Goal: Task Accomplishment & Management: Use online tool/utility

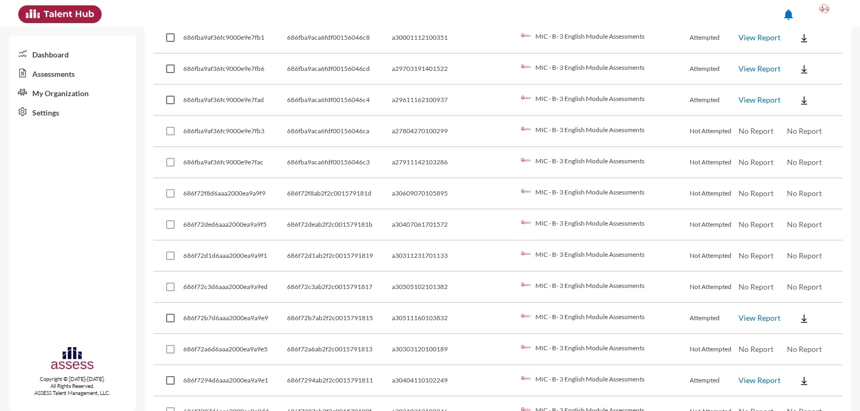
scroll to position [2998, 0]
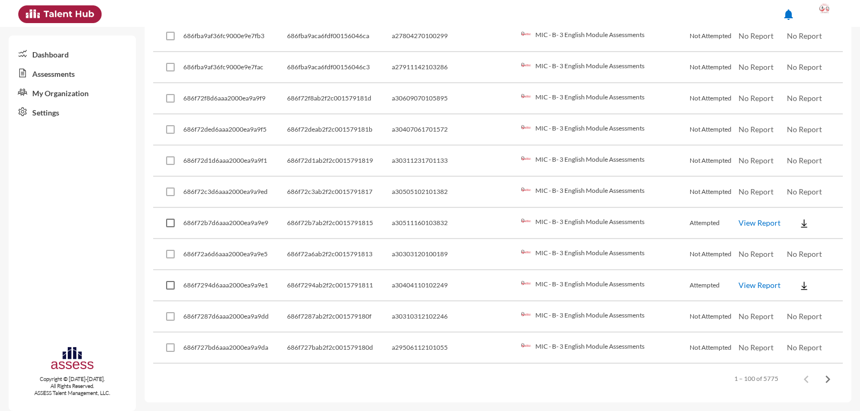
click at [747, 282] on link "View Report" at bounding box center [760, 285] width 42 height 9
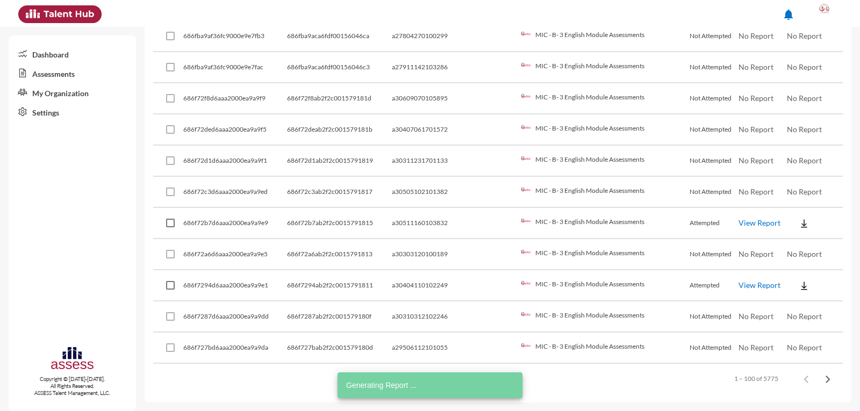
click at [759, 221] on link "View Report" at bounding box center [760, 222] width 42 height 9
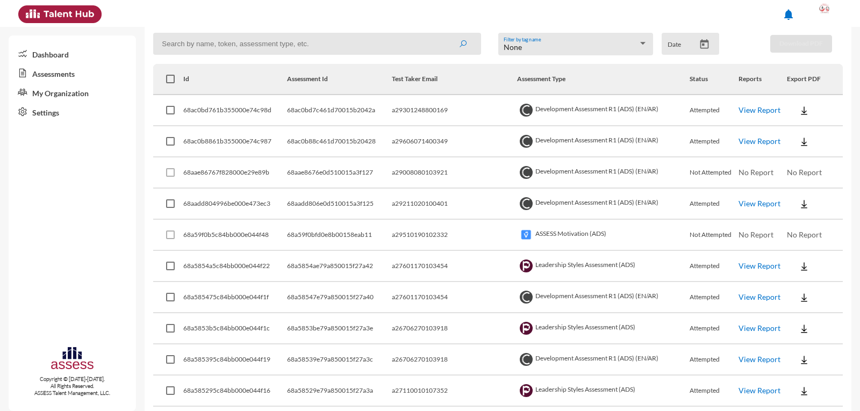
scroll to position [0, 0]
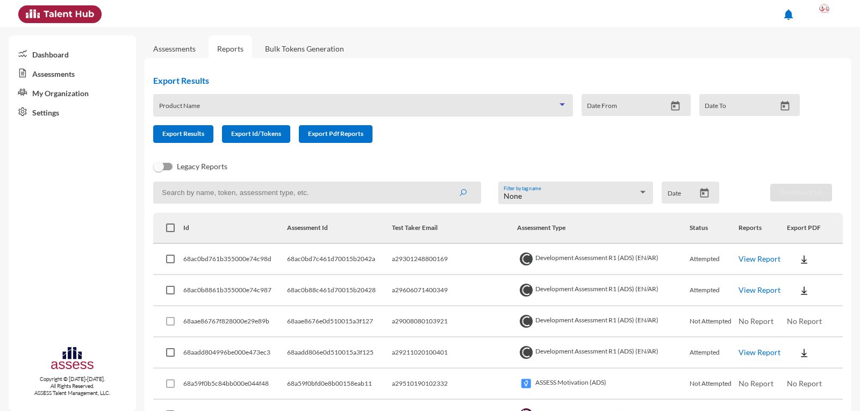
click at [562, 104] on div at bounding box center [562, 105] width 10 height 9
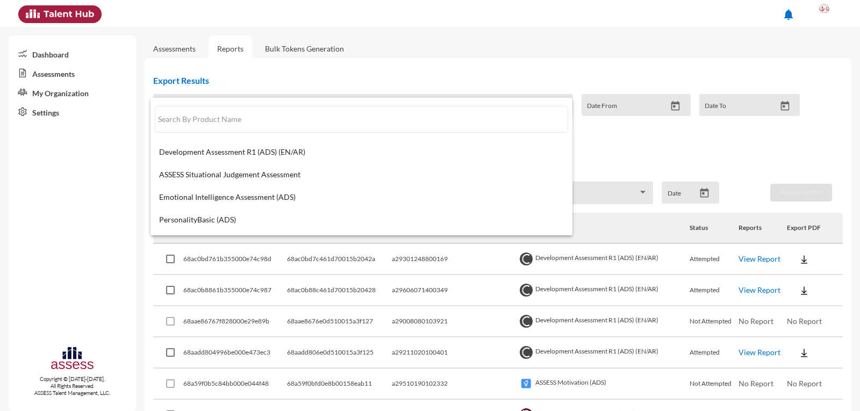
click at [762, 150] on div at bounding box center [430, 205] width 860 height 411
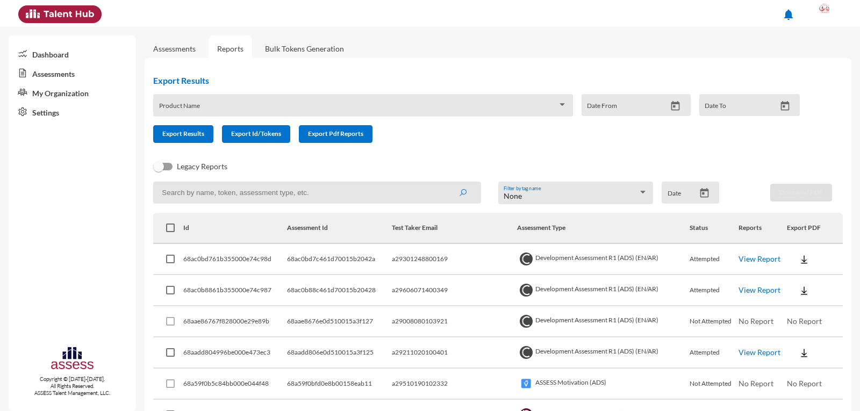
click at [560, 105] on div at bounding box center [562, 104] width 5 height 3
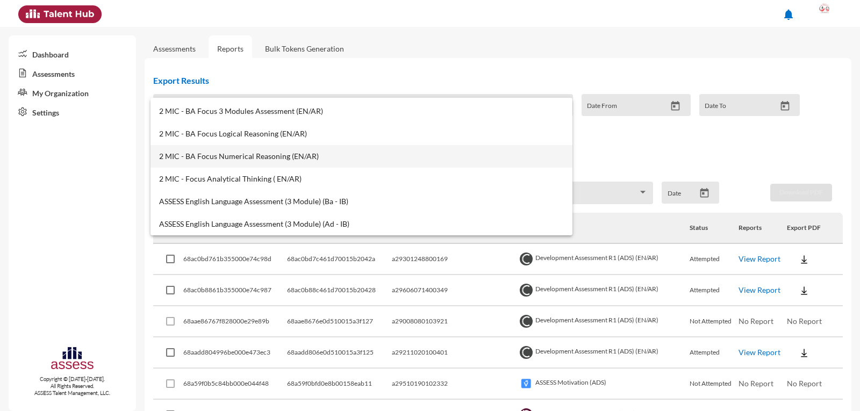
scroll to position [484, 0]
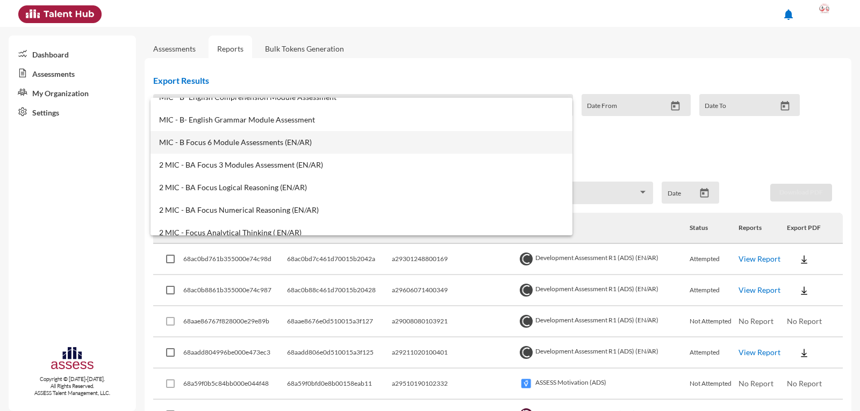
click at [209, 136] on mat-option "MIC - B Focus 6 Module Assessments (EN/AR)" at bounding box center [361, 142] width 422 height 23
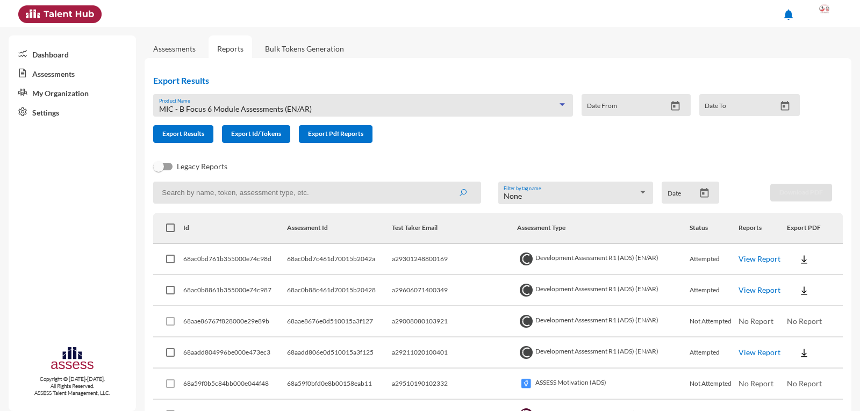
click at [670, 106] on icon "Open calendar" at bounding box center [675, 106] width 11 height 11
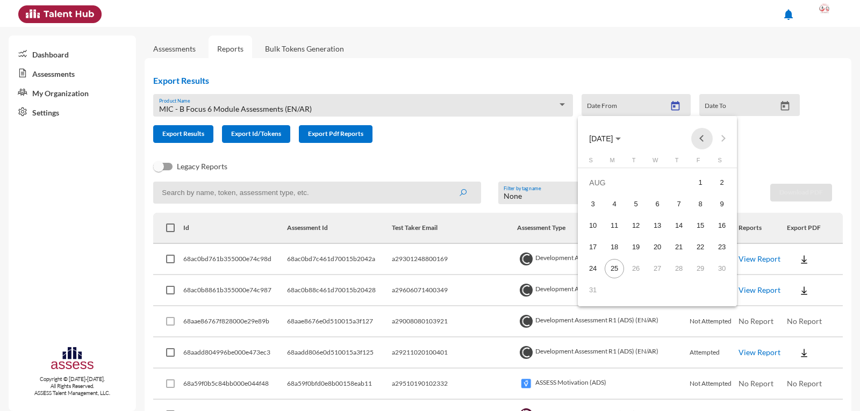
click at [704, 136] on button "Previous month" at bounding box center [701, 138] width 21 height 21
click at [600, 200] on div "1" at bounding box center [592, 204] width 19 height 19
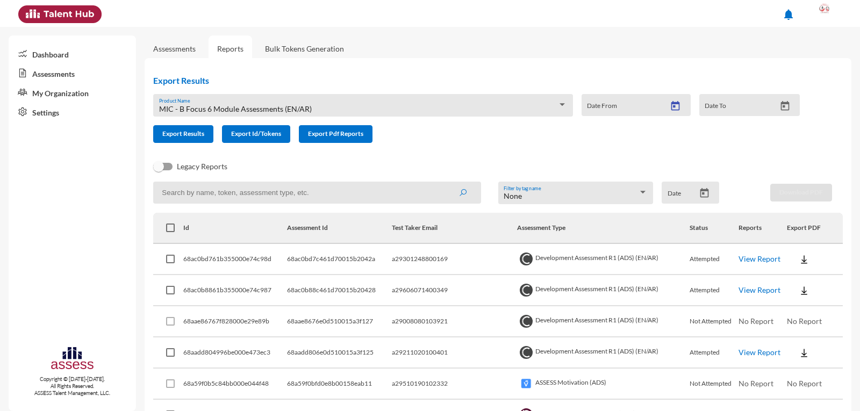
type input "6/1/2025"
click at [783, 104] on icon "Open calendar" at bounding box center [784, 106] width 9 height 10
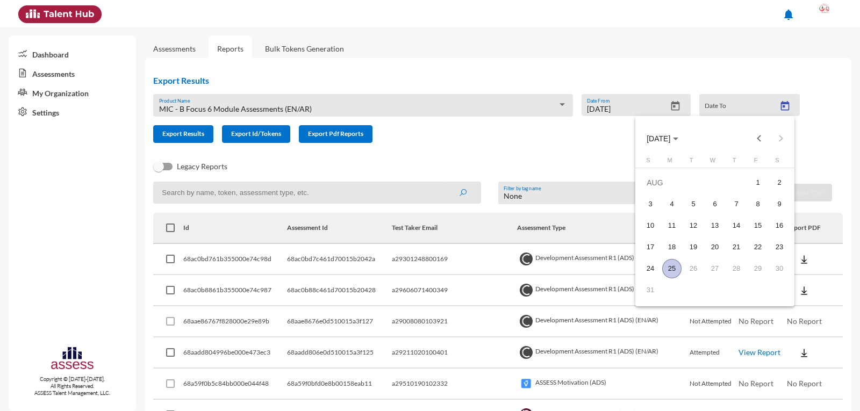
click at [676, 269] on div "25" at bounding box center [671, 268] width 19 height 19
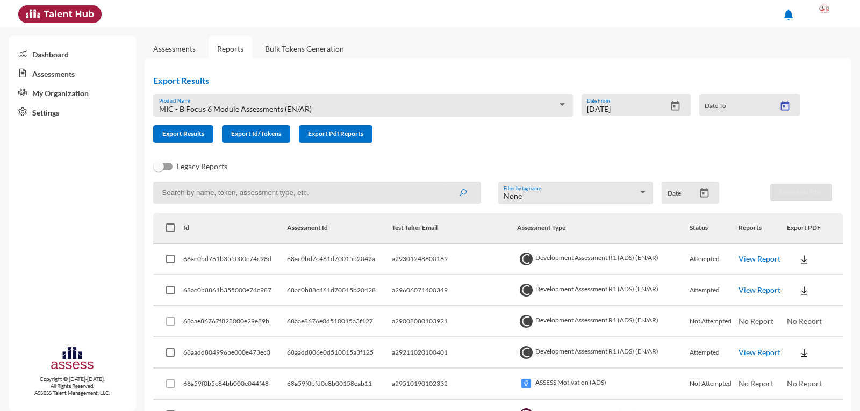
type input "8/25/2025"
click at [197, 137] on span "Export Results" at bounding box center [183, 134] width 42 height 8
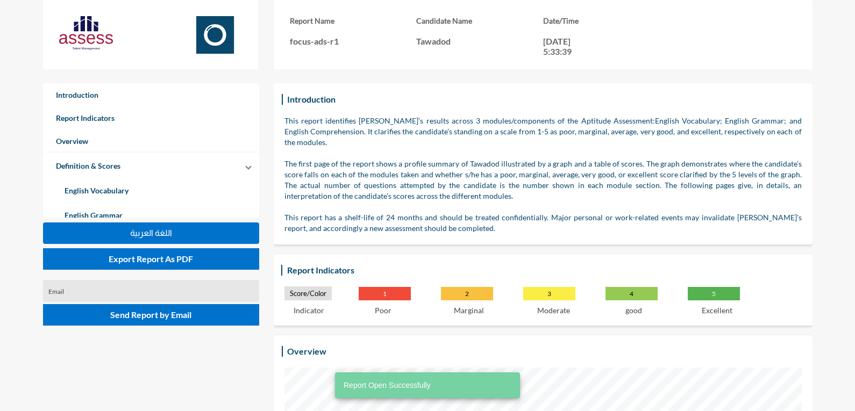
scroll to position [411, 855]
